Goal: Task Accomplishment & Management: Manage account settings

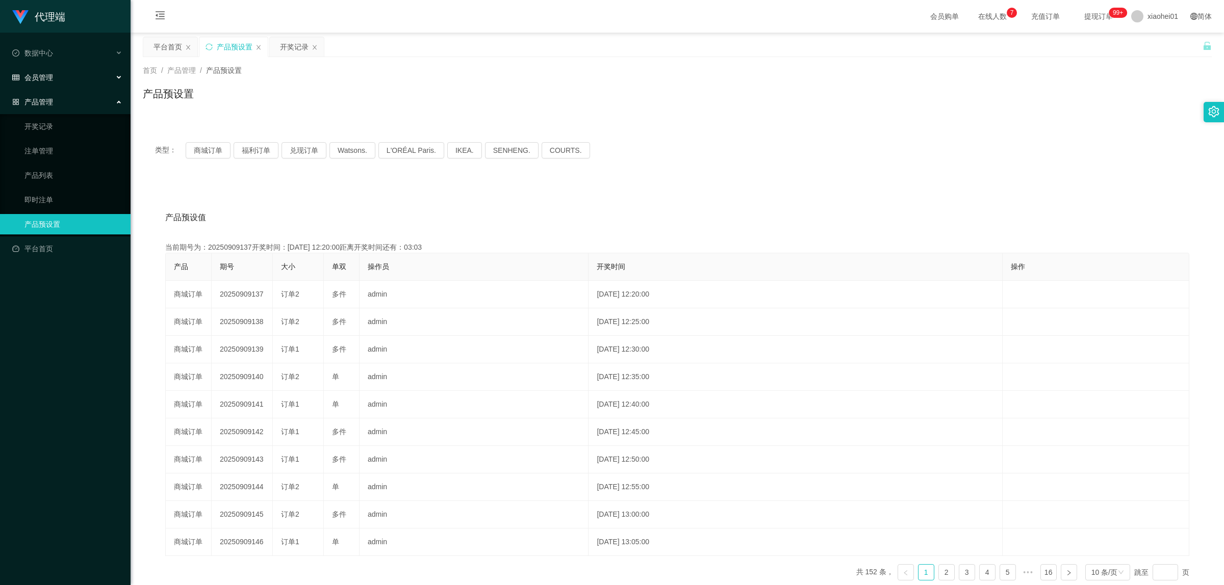
click at [50, 78] on span "会员管理" at bounding box center [32, 77] width 41 height 8
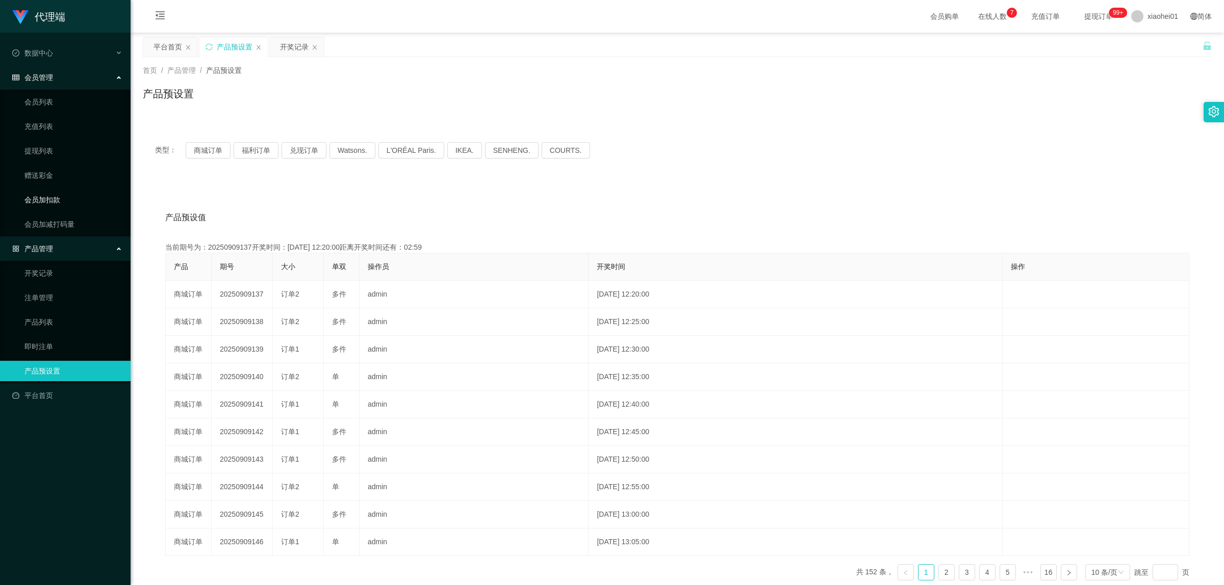
click at [54, 198] on link "会员加扣款" at bounding box center [73, 200] width 98 height 20
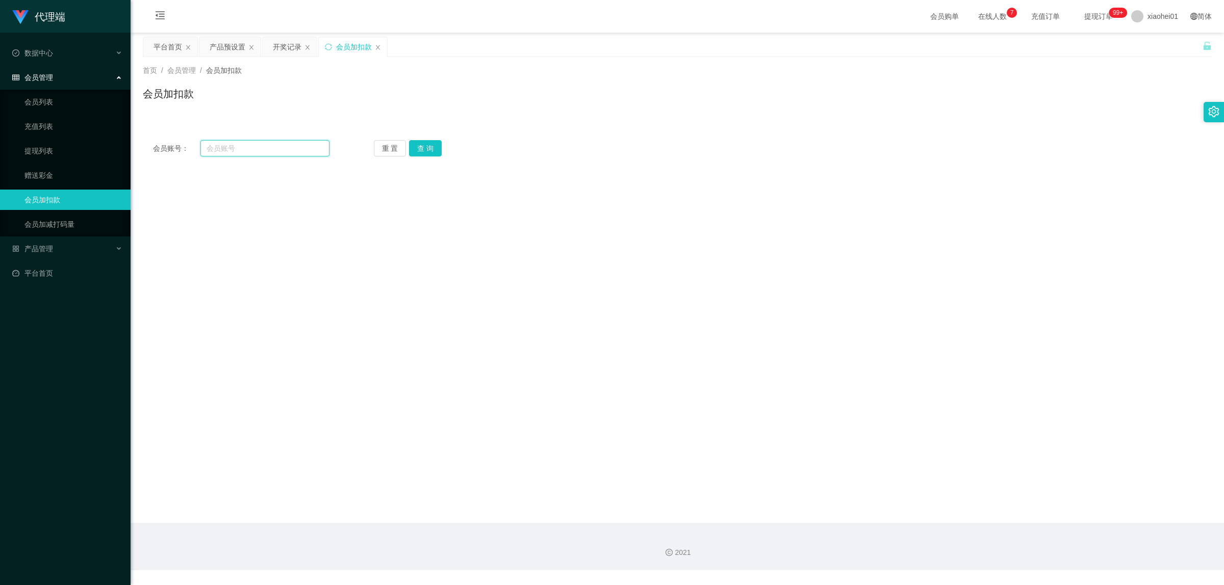
click at [233, 149] on input "text" at bounding box center [264, 148] width 129 height 16
paste input "Poloyaoyao"
type input "Poloyaoyao"
click at [422, 149] on button "查 询" at bounding box center [425, 148] width 33 height 16
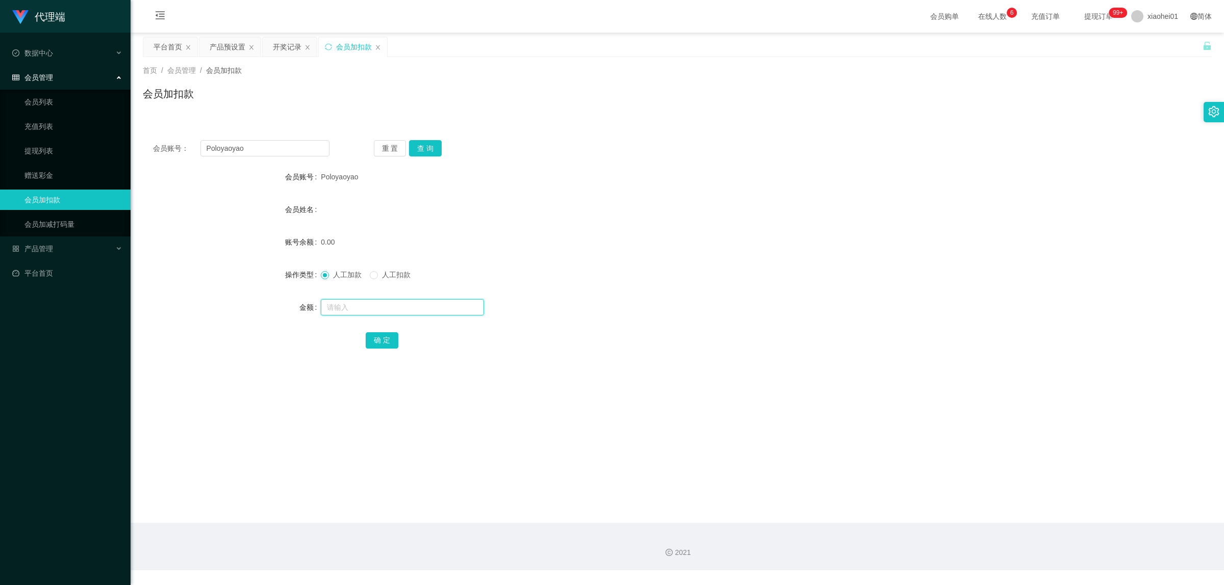
drag, startPoint x: 336, startPoint y: 309, endPoint x: 347, endPoint y: 306, distance: 10.5
click at [336, 309] on input "text" at bounding box center [402, 307] width 163 height 16
type input "100"
drag, startPoint x: 385, startPoint y: 345, endPoint x: 474, endPoint y: 445, distance: 133.2
click at [474, 445] on main "关闭左侧 关闭右侧 关闭其它 刷新页面 平台首页 产品预设置 开奖记录 会员加扣款 首页 / 会员管理 / 会员加扣款 / 会员加扣款 会员账号： Poloy…" at bounding box center [677, 278] width 1093 height 490
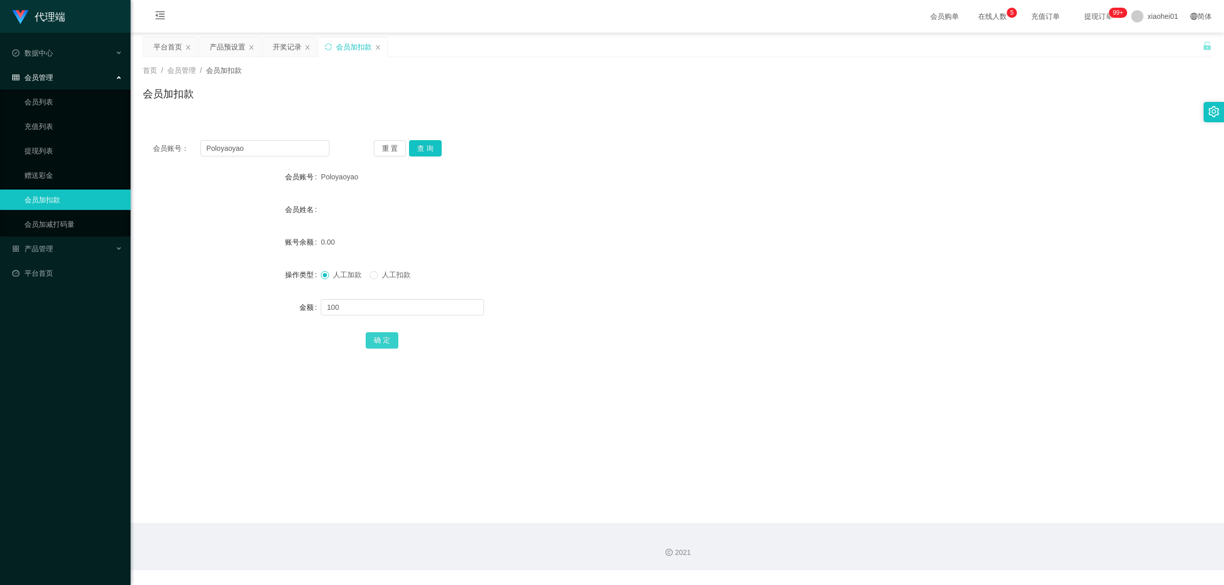
click at [375, 343] on button "确 定" at bounding box center [382, 340] width 33 height 16
click at [263, 150] on input "Poloyaoyao" at bounding box center [264, 148] width 129 height 16
type input "aaa"
click at [380, 308] on input "text" at bounding box center [402, 307] width 163 height 16
click at [371, 281] on div "人工加款 人工扣款" at bounding box center [633, 275] width 624 height 20
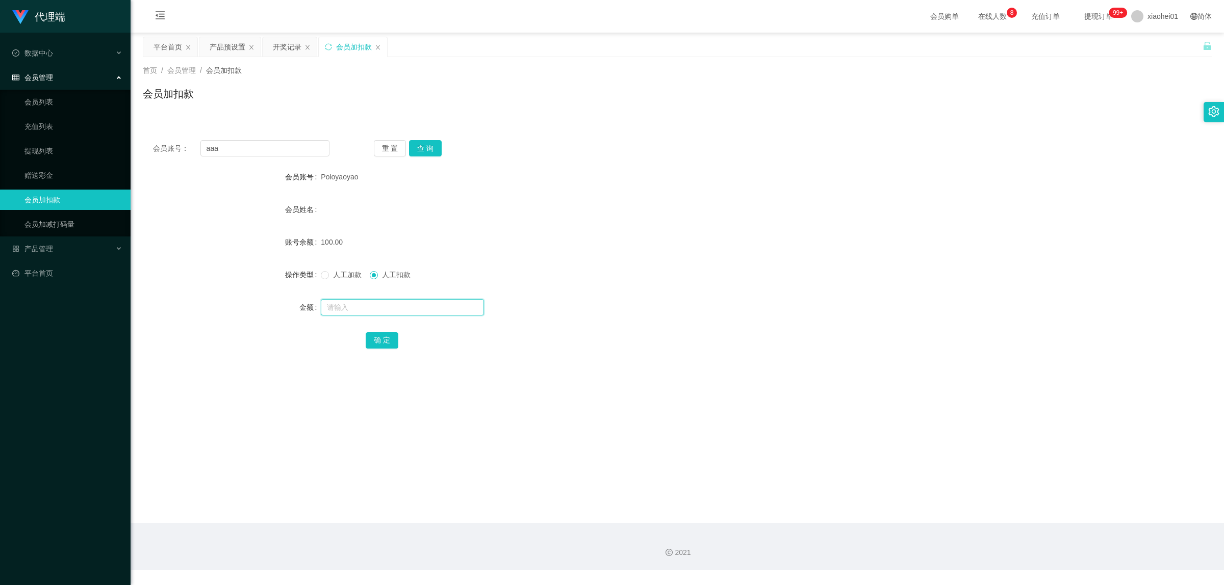
click at [374, 314] on input "text" at bounding box center [402, 307] width 163 height 16
type input "150"
click at [373, 340] on button "确 定" at bounding box center [382, 340] width 33 height 16
click at [756, 403] on main "关闭左侧 关闭右侧 关闭其它 刷新页面 平台首页 产品预设置 开奖记录 会员加扣款 首页 / 会员管理 / 会员加扣款 / 会员加扣款 会员账号： aaa 重…" at bounding box center [677, 278] width 1093 height 490
click at [362, 307] on input "text" at bounding box center [402, 307] width 163 height 16
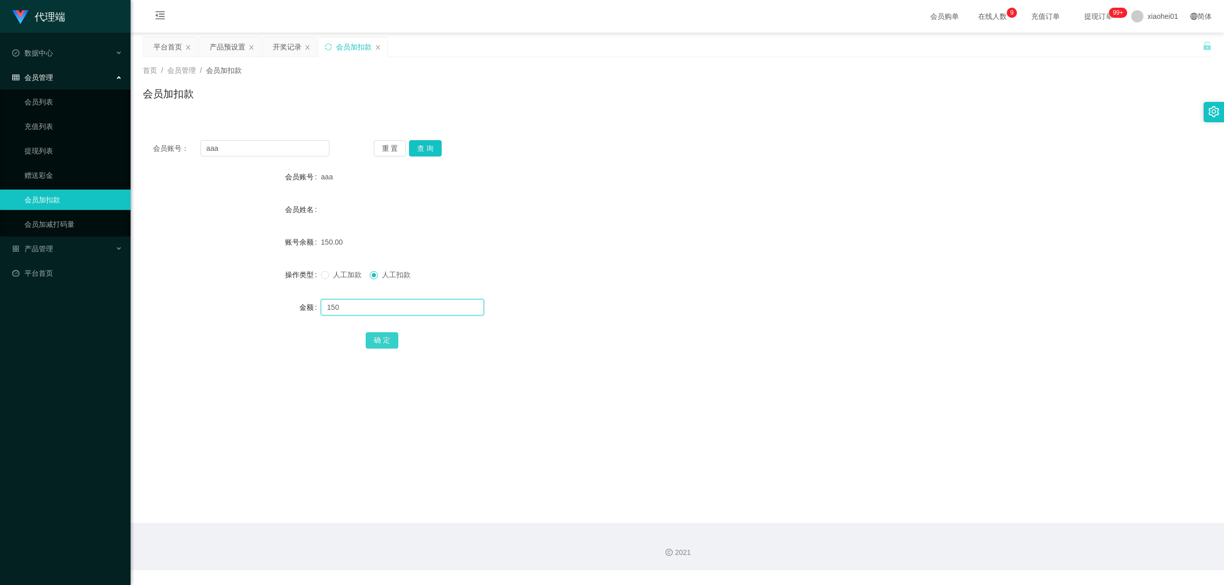
type input "150"
click at [377, 339] on button "确 定" at bounding box center [382, 340] width 33 height 16
